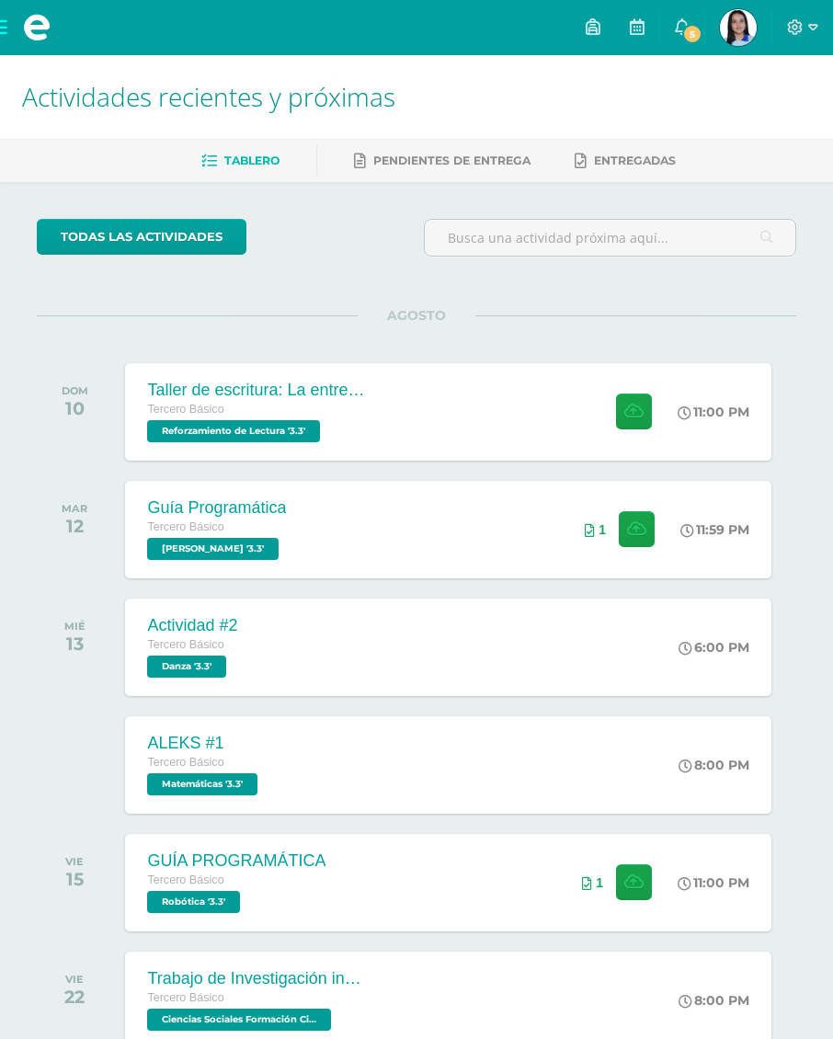
click at [518, 430] on div "Taller de escritura: La entrevista Tercero Básico Reforzamiento de Lectura '3.3…" at bounding box center [448, 411] width 646 height 97
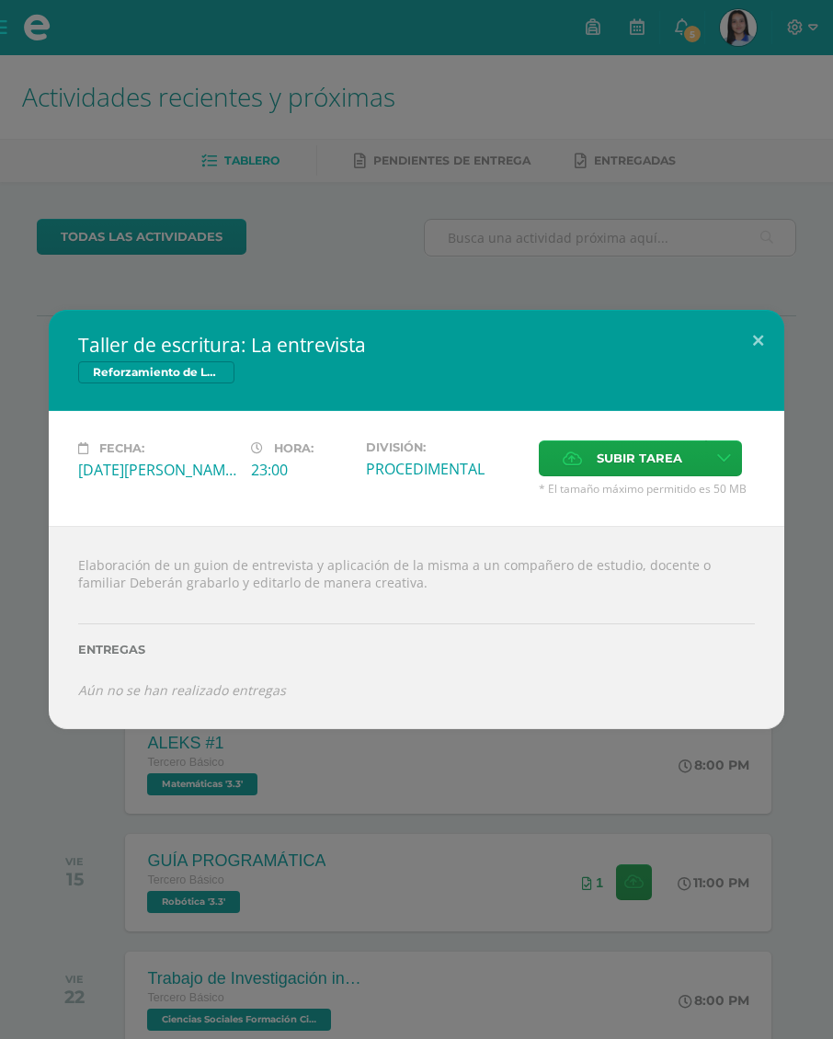
click at [636, 457] on span "Subir tarea" at bounding box center [640, 458] width 86 height 34
click at [0, 0] on input "Subir tarea" at bounding box center [0, 0] width 0 height 0
click at [742, 450] on link at bounding box center [724, 459] width 36 height 36
click at [715, 491] on link "Subir enlace" at bounding box center [666, 495] width 184 height 29
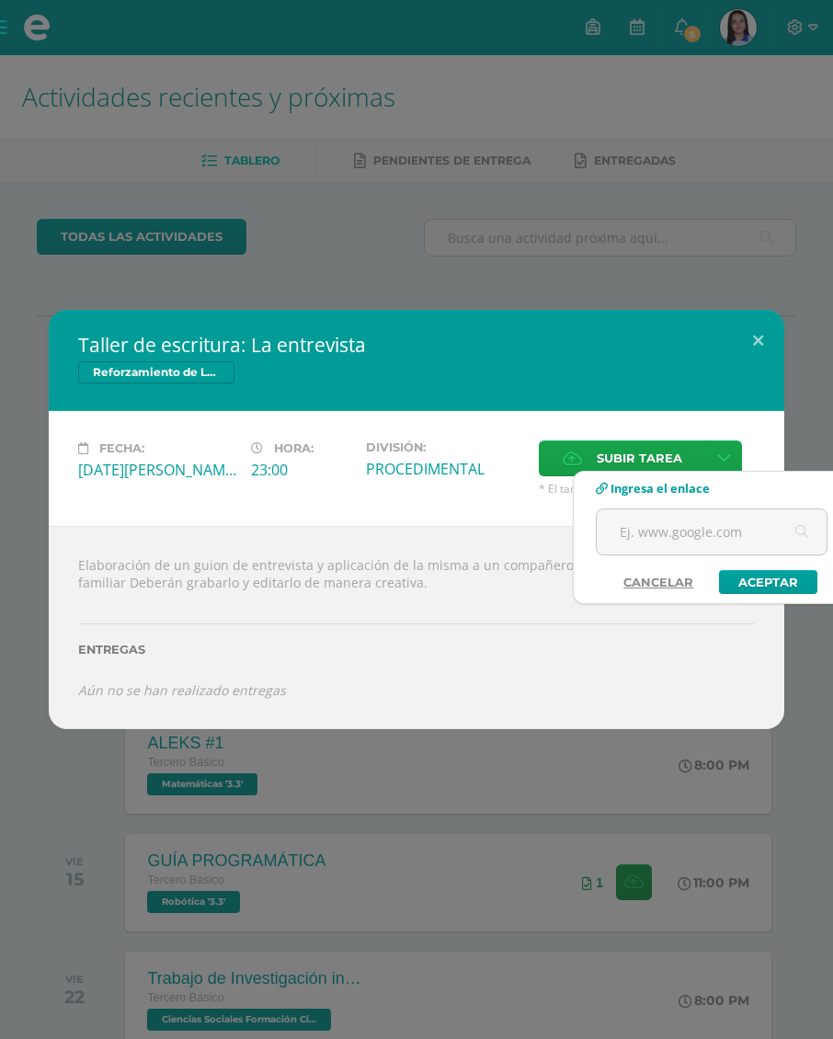
click at [734, 523] on input "text" at bounding box center [712, 532] width 230 height 45
paste input "[URL][DOMAIN_NAME]"
type input "[URL][DOMAIN_NAME]"
click at [788, 579] on link "Aceptar" at bounding box center [768, 582] width 98 height 24
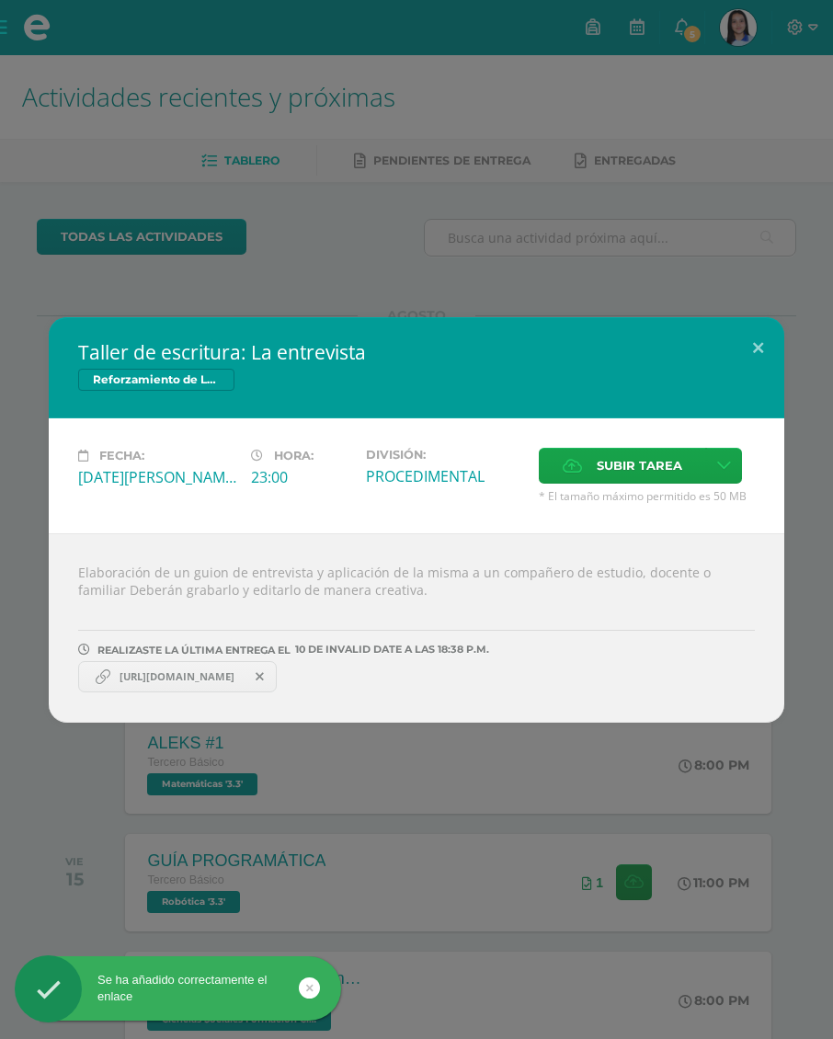
click at [244, 680] on span "[URL][DOMAIN_NAME]" at bounding box center [176, 677] width 133 height 15
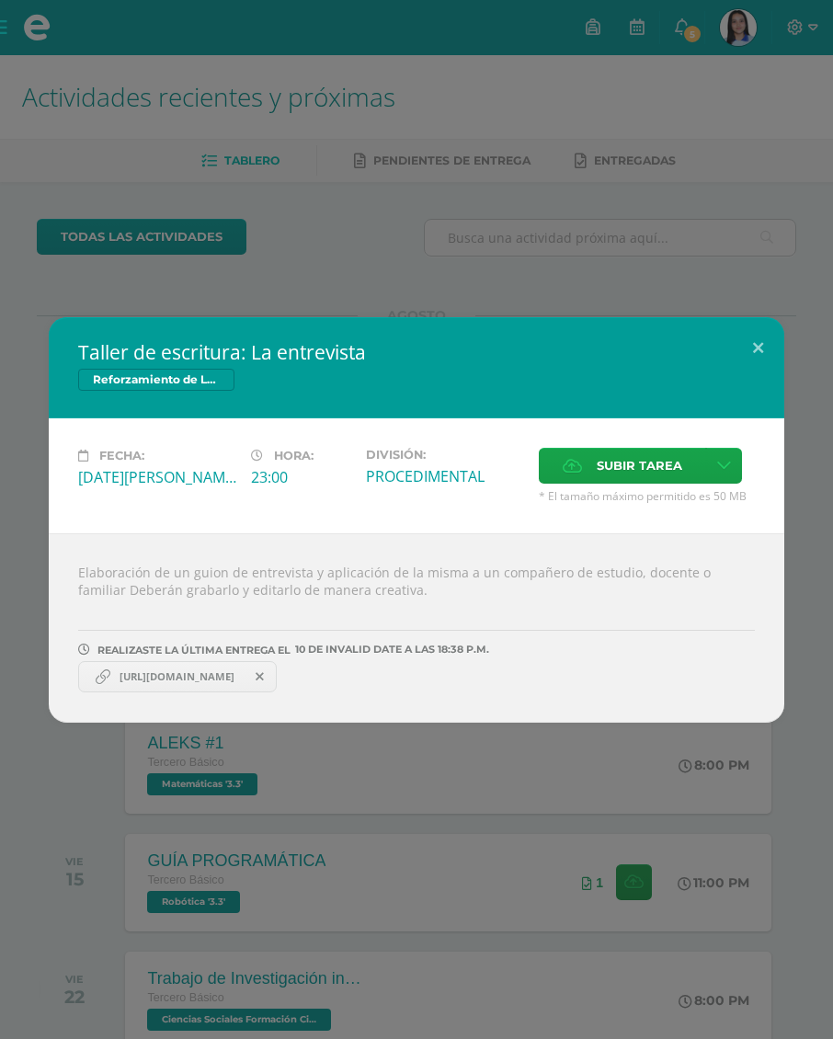
click at [228, 674] on span "[URL][DOMAIN_NAME]" at bounding box center [176, 677] width 133 height 15
click at [237, 674] on span "[URL][DOMAIN_NAME]" at bounding box center [176, 677] width 133 height 15
click at [207, 683] on span "[URL][DOMAIN_NAME]" at bounding box center [176, 677] width 133 height 15
click at [679, 158] on div "Taller de escritura: La entrevista Reforzamiento de Lectura Fecha: [DATE][PERSO…" at bounding box center [416, 519] width 833 height 1039
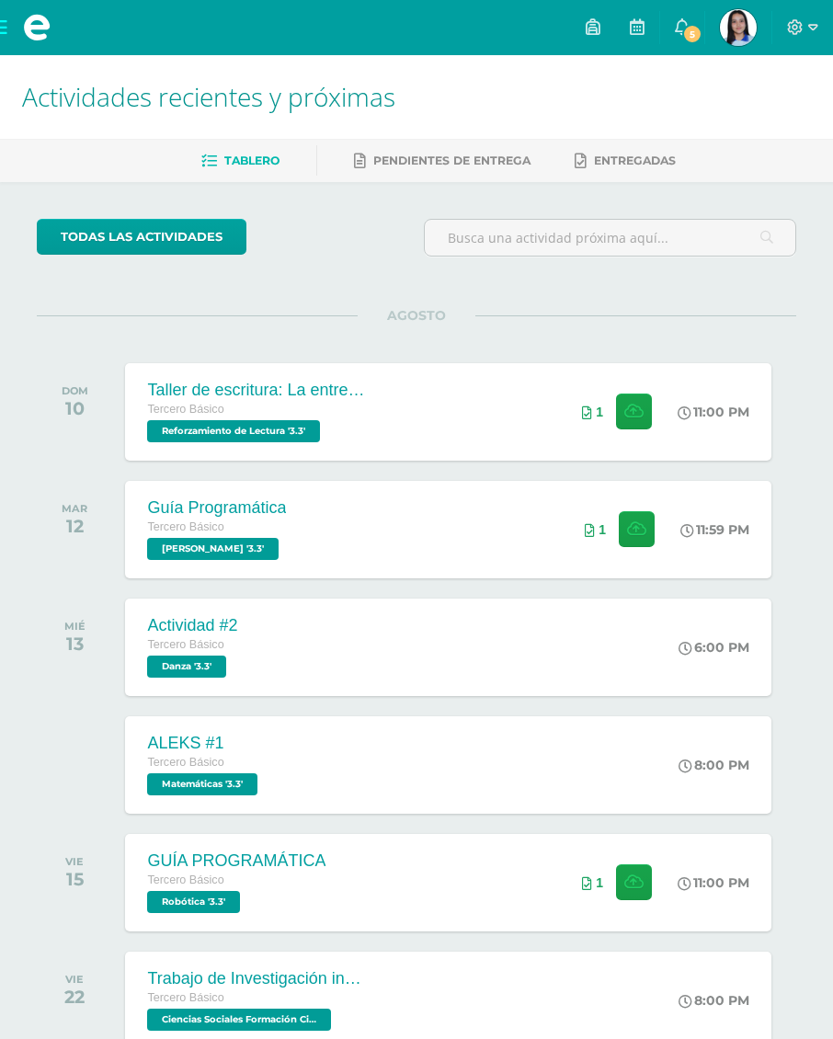
click at [365, 410] on div "Tercero Básico" at bounding box center [257, 410] width 221 height 20
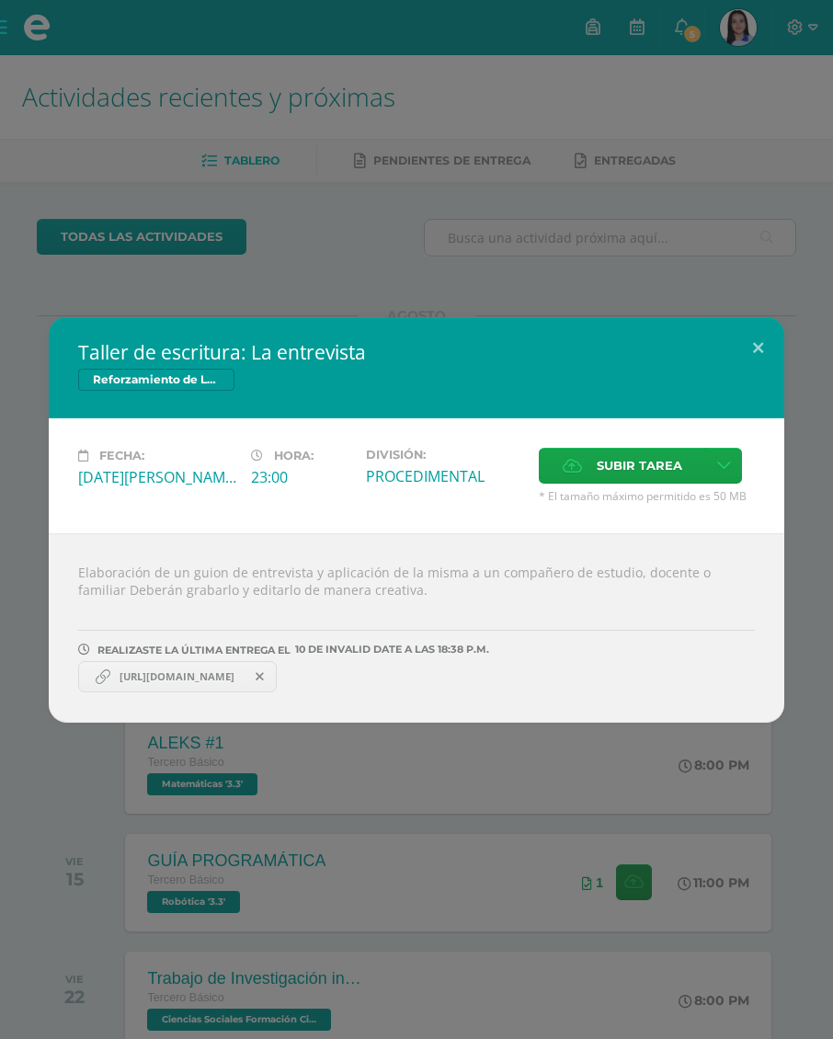
click at [181, 684] on span "[URL][DOMAIN_NAME]" at bounding box center [176, 677] width 133 height 15
click at [185, 675] on span "[URL][DOMAIN_NAME]" at bounding box center [176, 677] width 133 height 15
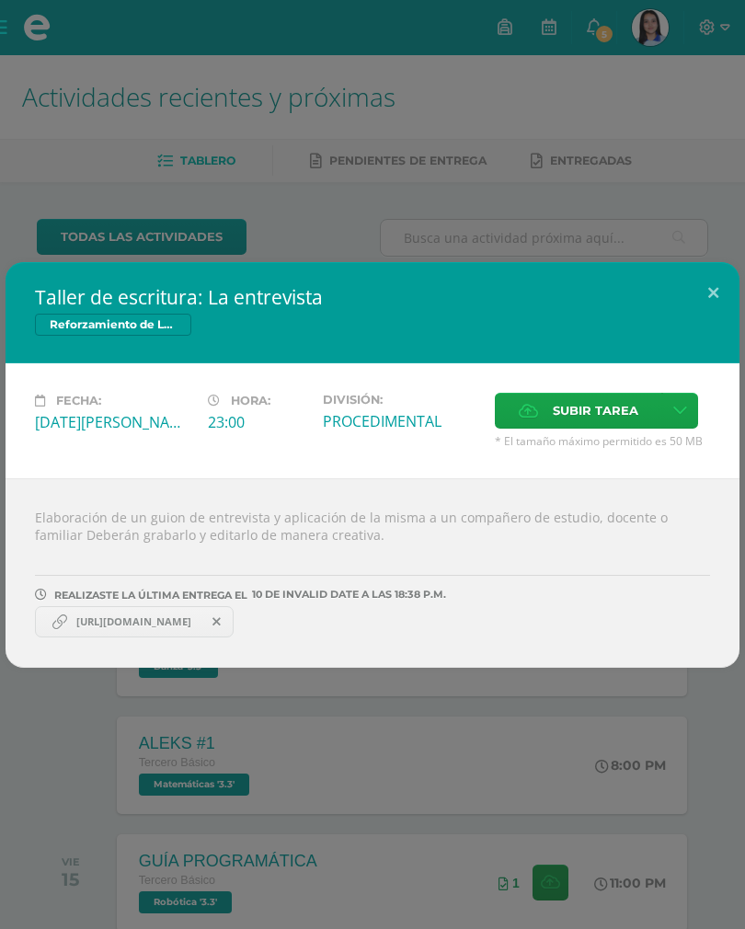
click at [650, 164] on div "Taller de escritura: La entrevista Reforzamiento de Lectura Fecha: [DATE][PERSO…" at bounding box center [372, 464] width 745 height 929
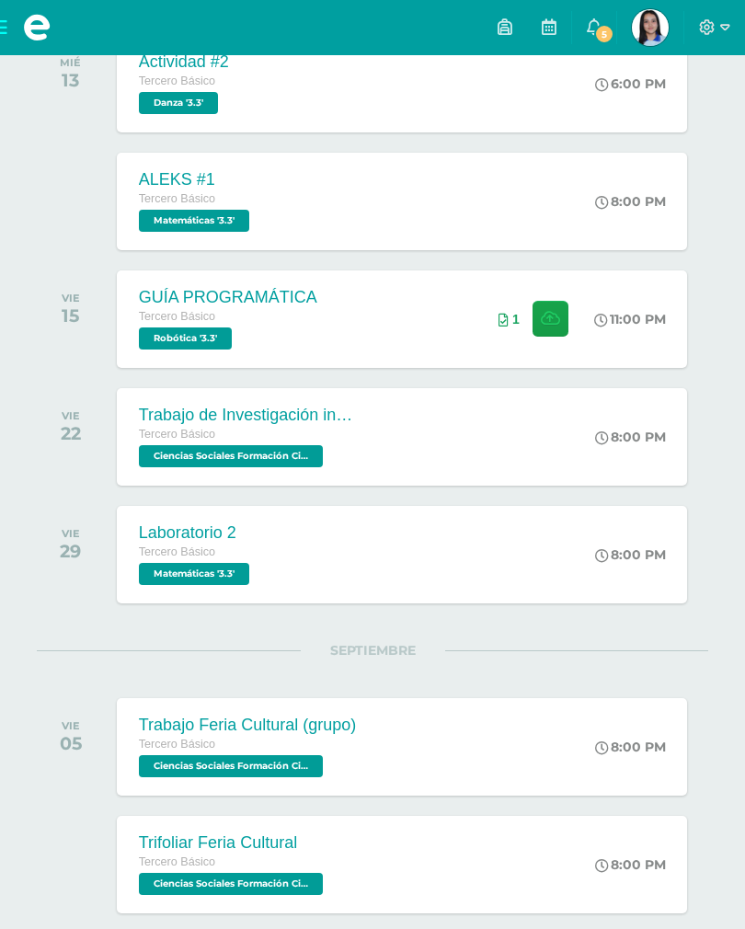
scroll to position [561, 0]
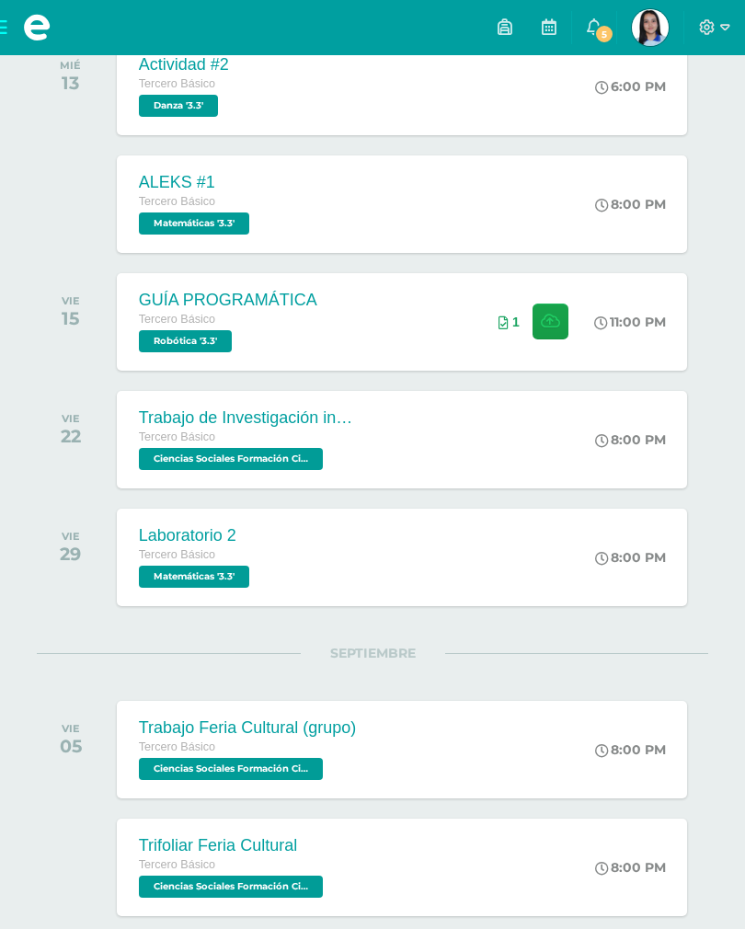
click at [554, 208] on div "ALEKS #1 Tercero Básico Matemáticas '3.3' 8:00 PM ALEKS #1 Matemáticas Cargando…" at bounding box center [402, 203] width 571 height 97
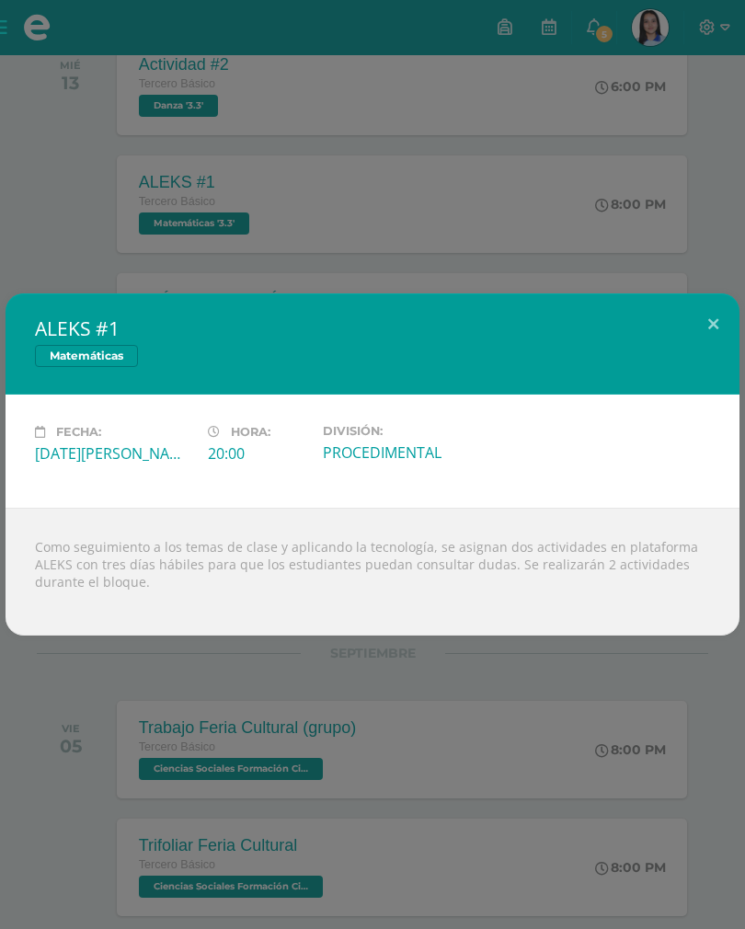
click at [630, 184] on div "ALEKS #1 Matemáticas Fecha: [DATE][PERSON_NAME] Hora: 20:00 División: PROCEDIME…" at bounding box center [372, 464] width 745 height 929
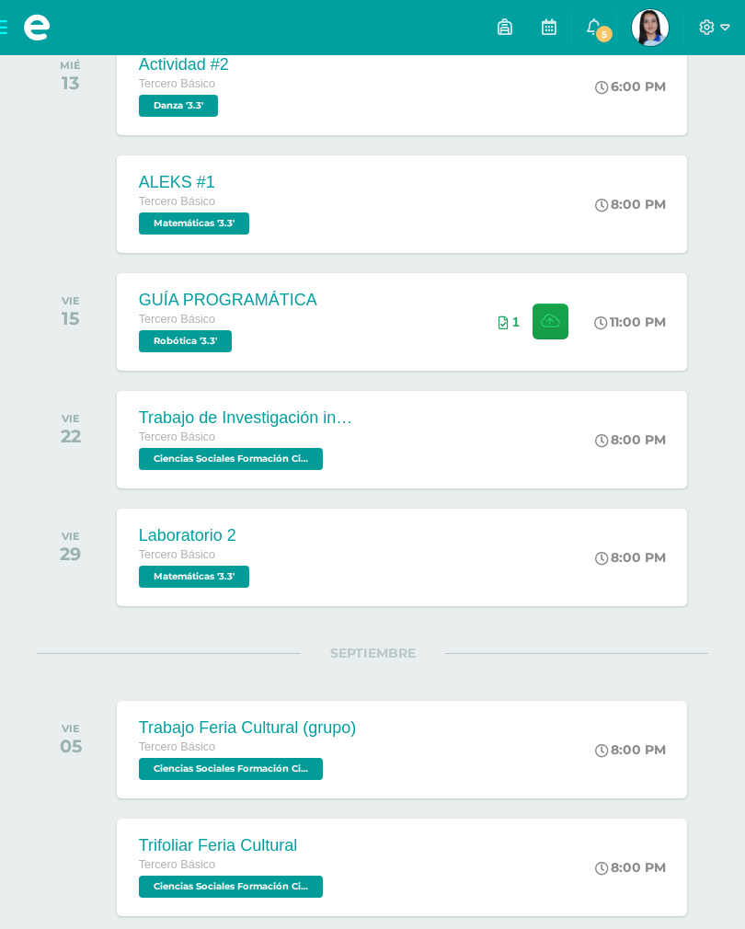
click at [619, 425] on div "8:00 PM" at bounding box center [639, 439] width 97 height 97
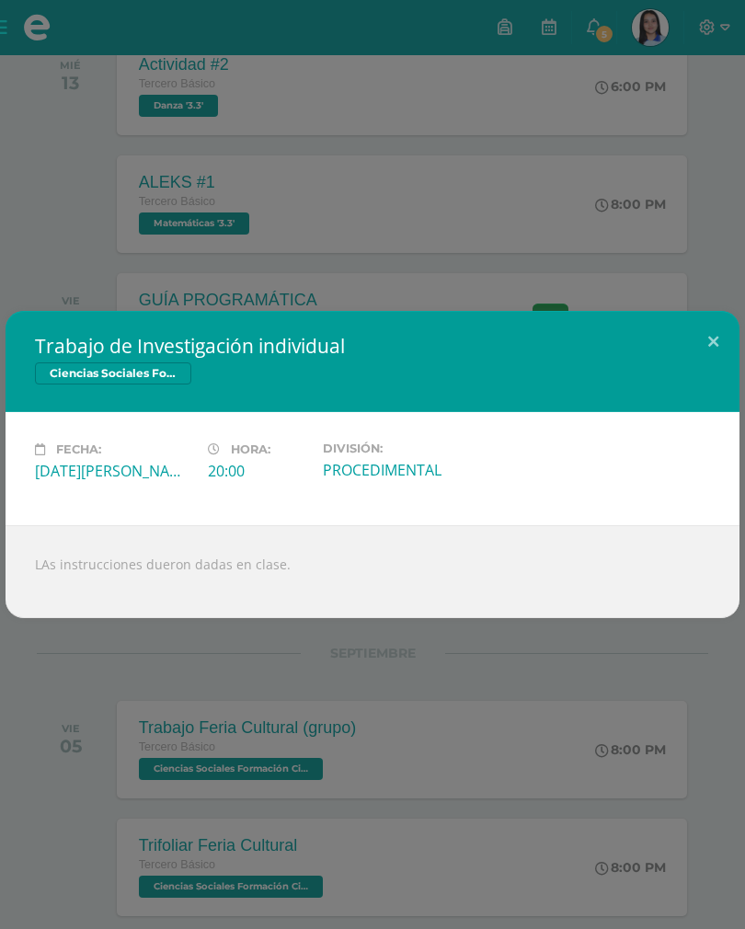
click at [682, 155] on div "Trabajo de Investigación individual Ciencias Sociales Formación Ciudadana e Int…" at bounding box center [372, 464] width 745 height 929
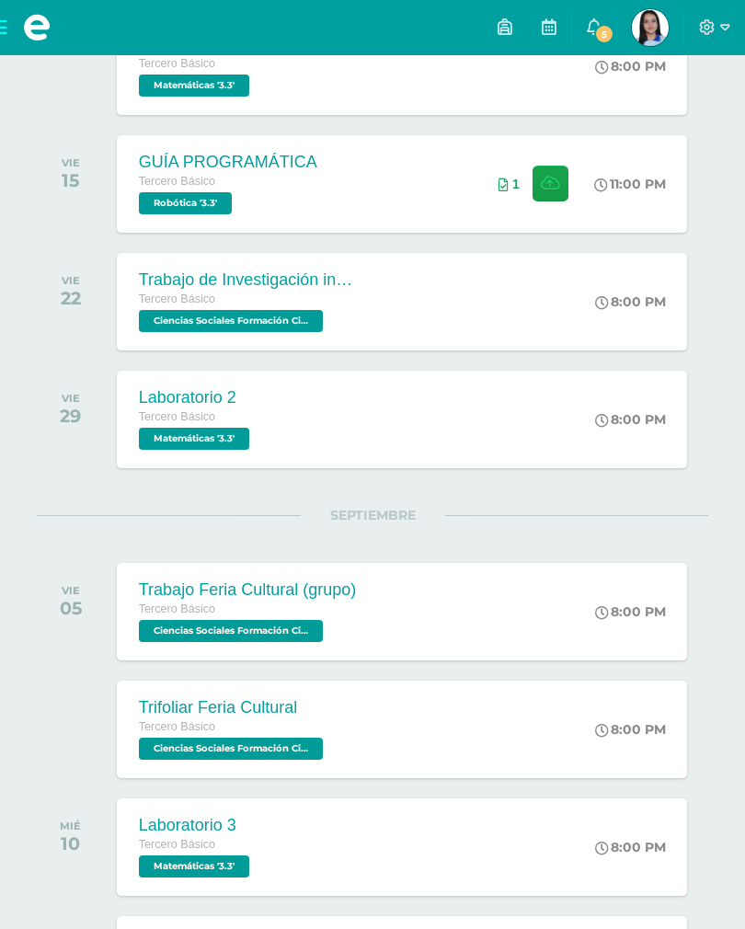
scroll to position [691, 0]
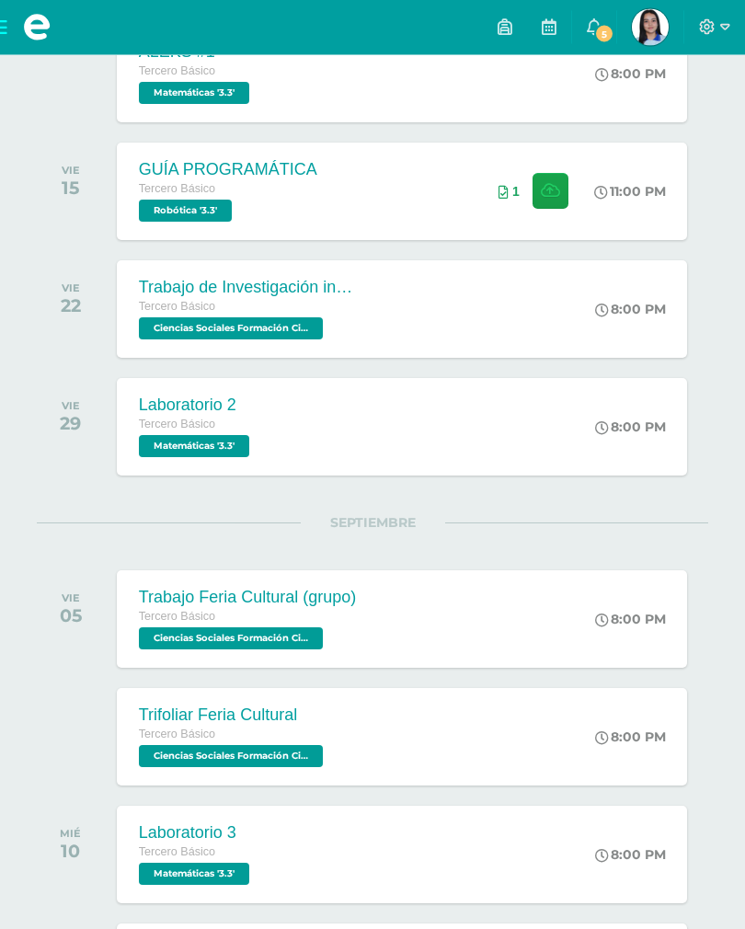
click at [602, 35] on span "5" at bounding box center [604, 34] width 20 height 20
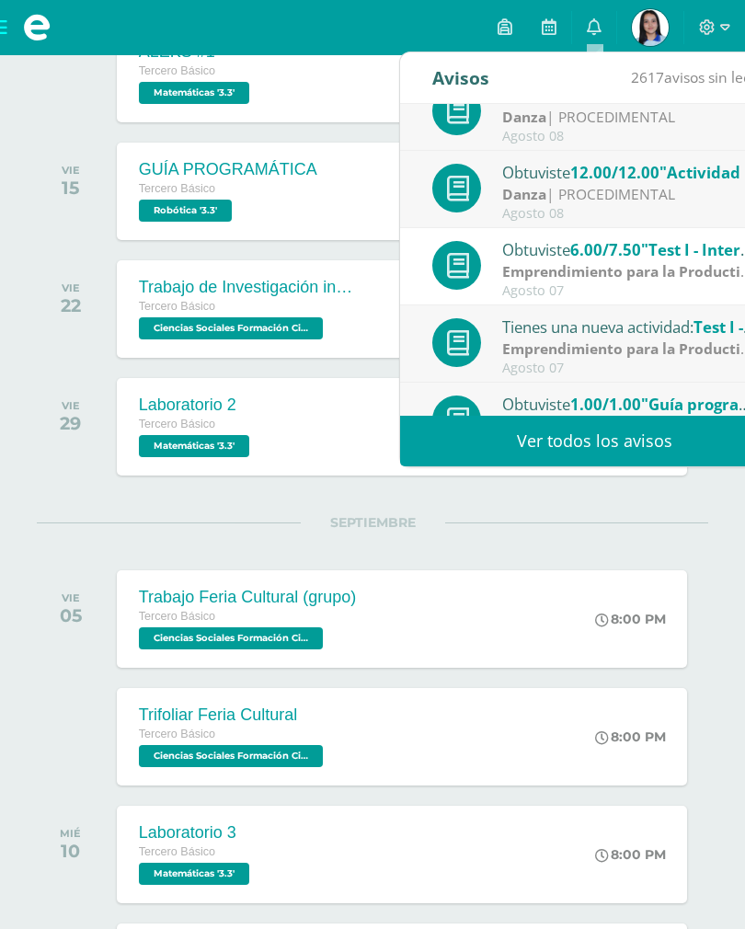
scroll to position [269, 0]
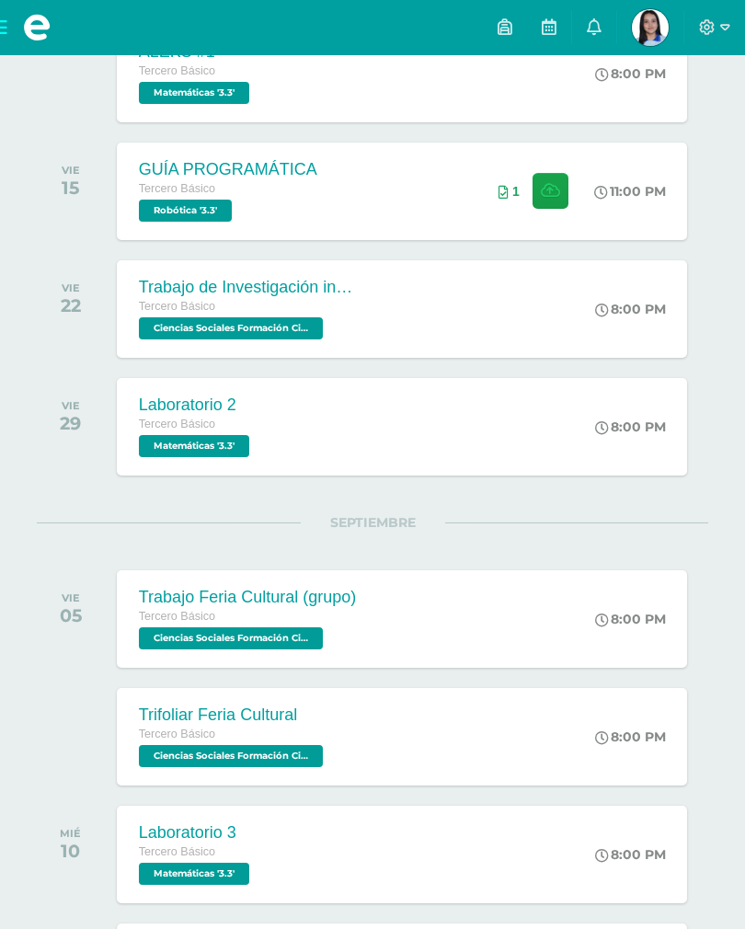
click at [674, 594] on div "8:00 PM" at bounding box center [639, 618] width 97 height 97
